Goal: Navigation & Orientation: Find specific page/section

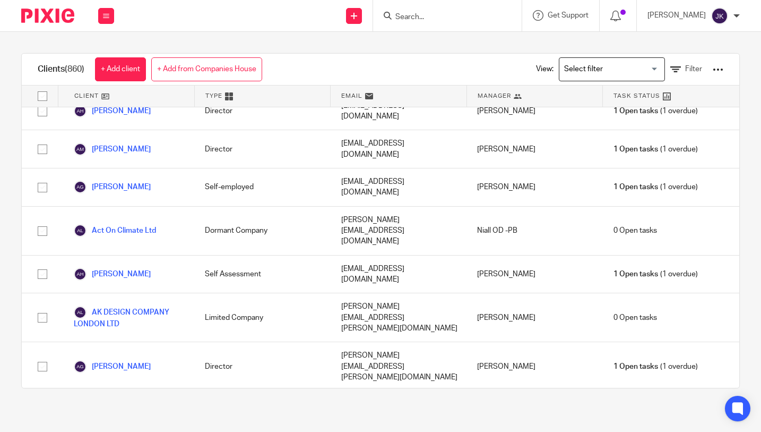
scroll to position [212, 0]
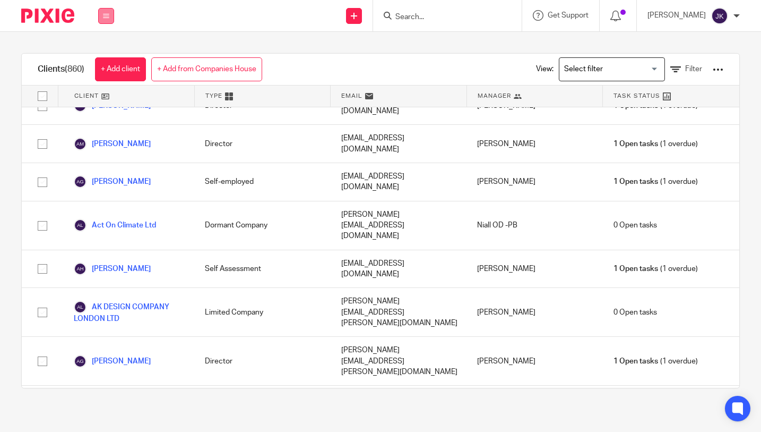
click at [109, 20] on button at bounding box center [106, 16] width 16 height 16
click at [107, 47] on link "Work" at bounding box center [100, 49] width 17 height 7
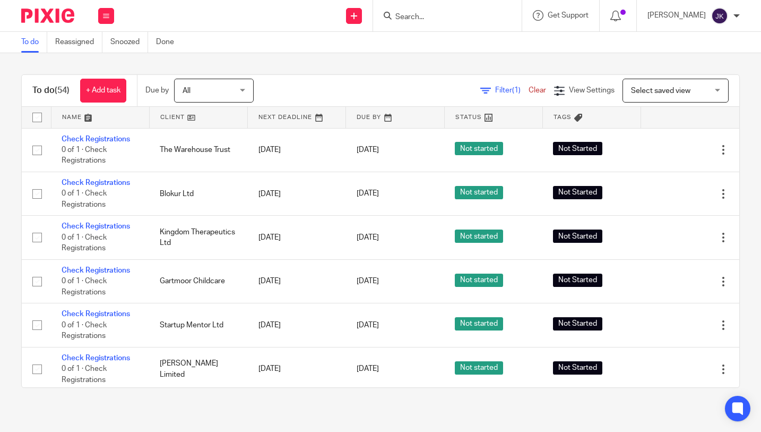
click at [401, 46] on div "To do Reassigned Snoozed Done" at bounding box center [380, 42] width 761 height 21
click at [317, 63] on div "To do (54) + Add task Due by All All Today Tomorrow This week Next week This mo…" at bounding box center [380, 231] width 761 height 356
click at [403, 16] on input "Search" at bounding box center [442, 18] width 96 height 10
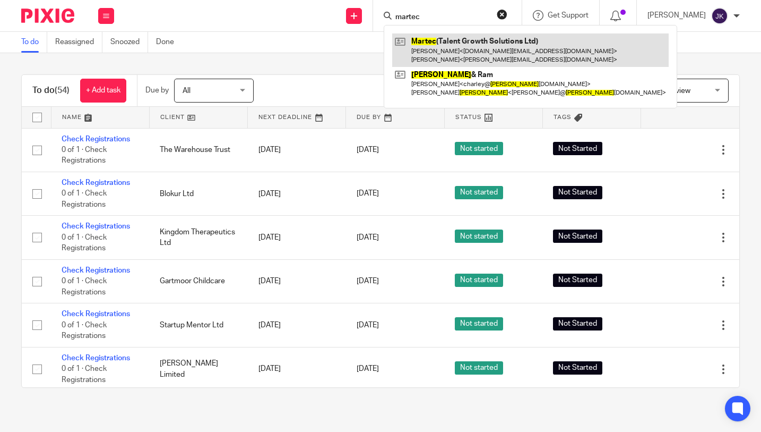
type input "martec"
click at [451, 45] on link at bounding box center [530, 49] width 277 height 33
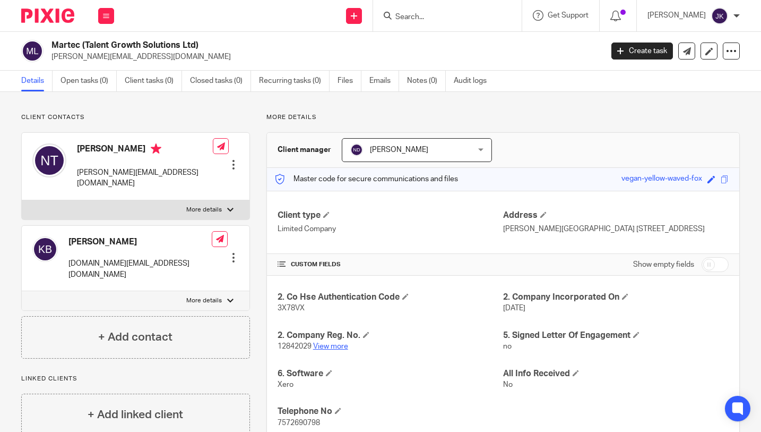
click at [325, 345] on link "View more" at bounding box center [330, 345] width 35 height 7
